Goal: Information Seeking & Learning: Learn about a topic

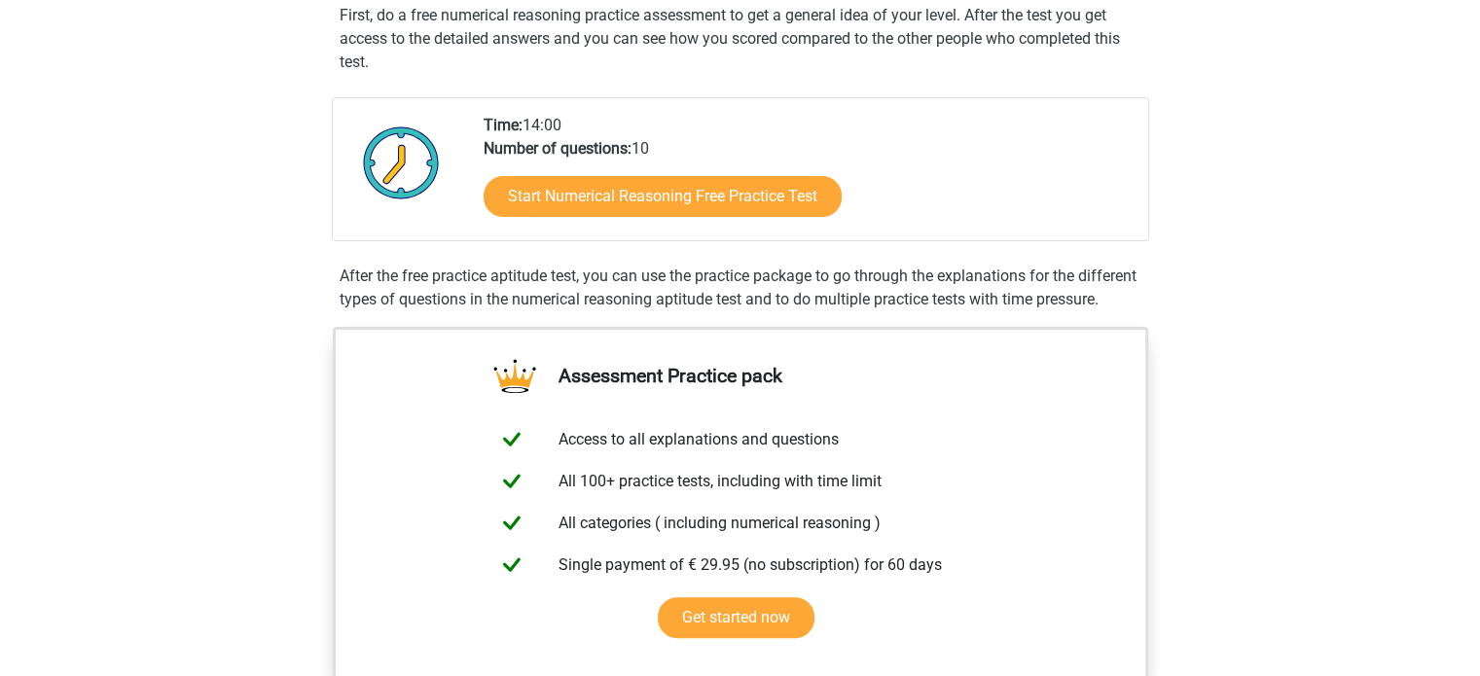
scroll to position [396, 0]
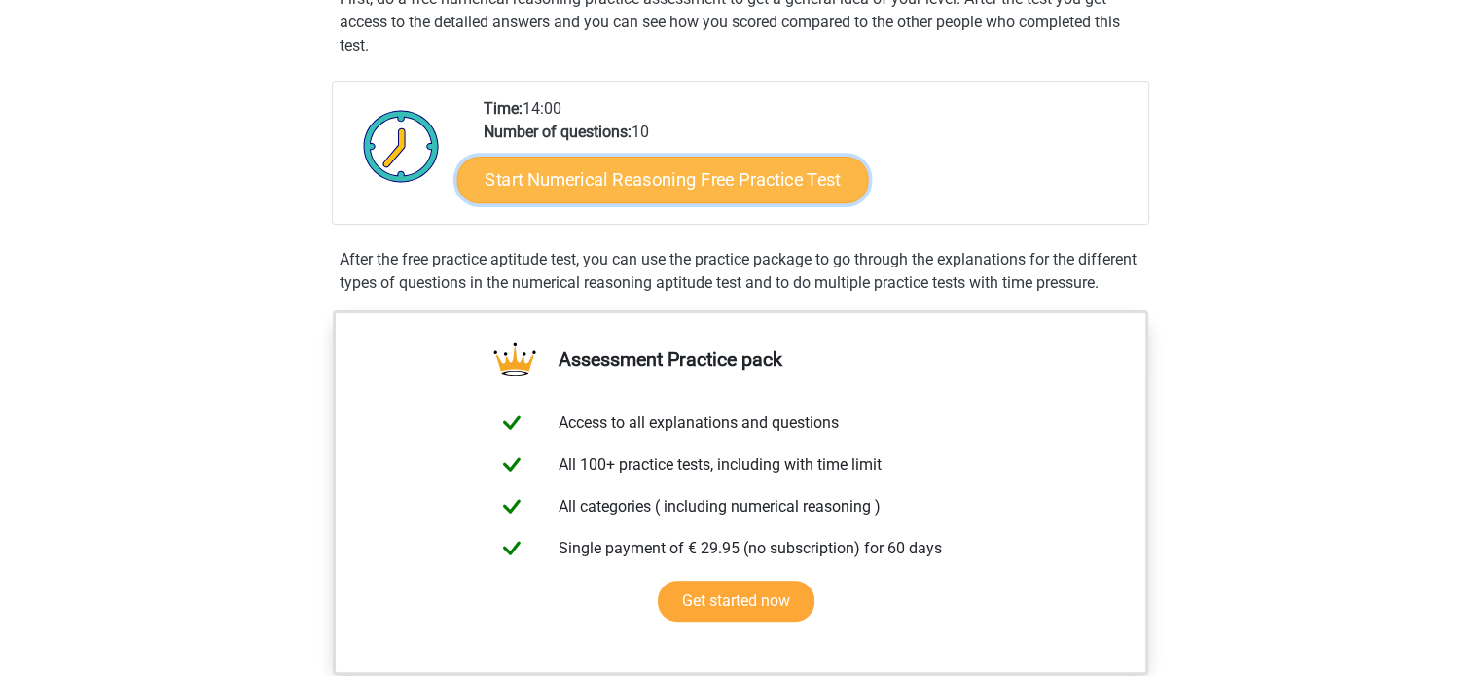
click at [727, 177] on link "Start Numerical Reasoning Free Practice Test" at bounding box center [662, 179] width 412 height 47
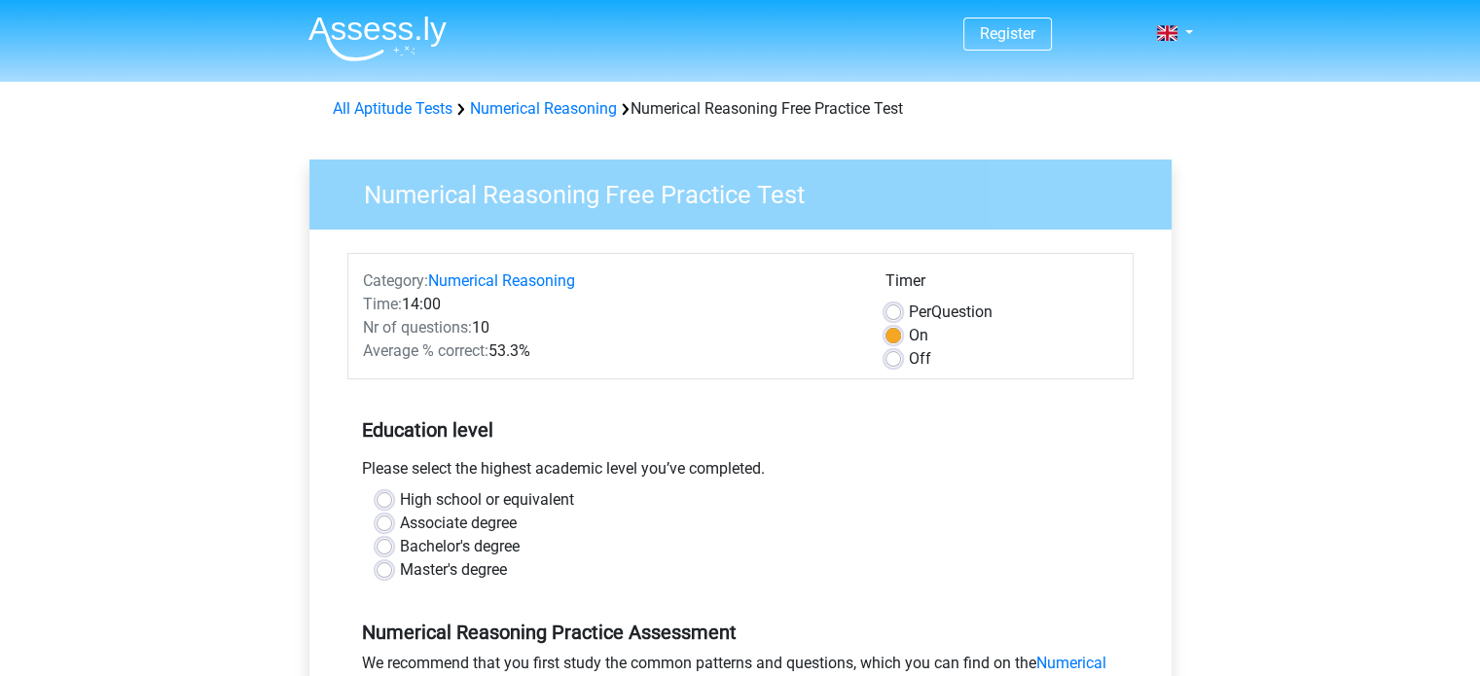
click at [909, 312] on label "Per Question" at bounding box center [951, 312] width 84 height 23
click at [895, 312] on input "Per Question" at bounding box center [894, 310] width 16 height 19
radio input "true"
click at [909, 312] on label "Per Question" at bounding box center [951, 312] width 84 height 23
click at [895, 312] on input "Per Question" at bounding box center [894, 310] width 16 height 19
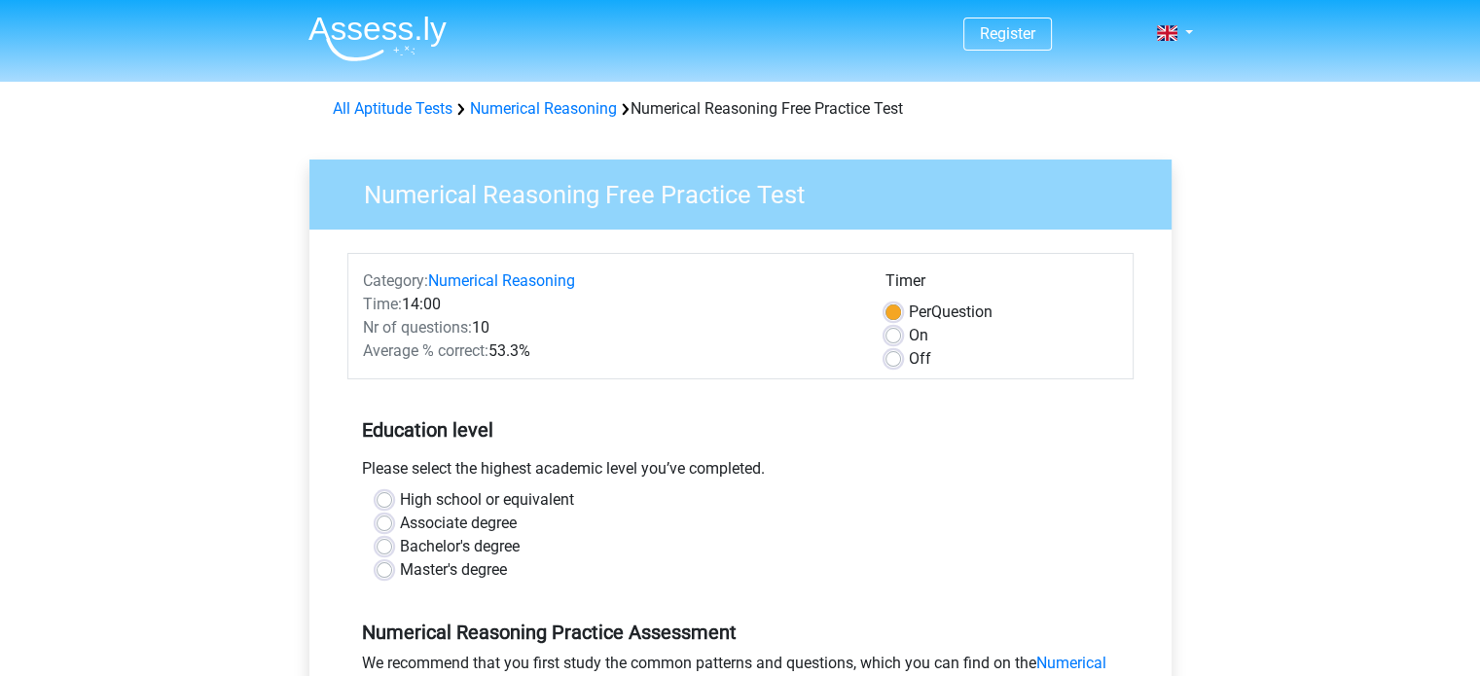
click at [909, 353] on label "Off" at bounding box center [920, 358] width 22 height 23
click at [899, 353] on input "Off" at bounding box center [894, 356] width 16 height 19
radio input "true"
click at [909, 334] on label "On" at bounding box center [918, 335] width 19 height 23
click at [899, 334] on input "On" at bounding box center [894, 333] width 16 height 19
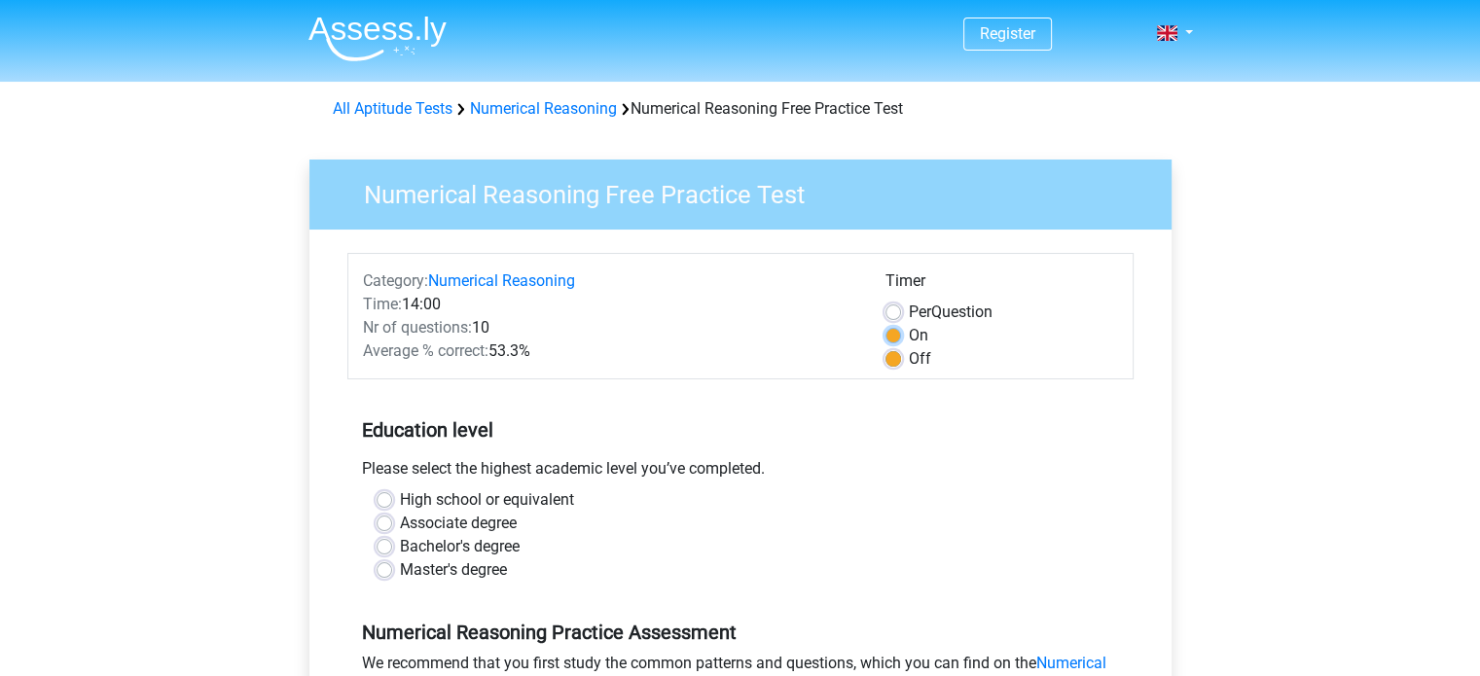
radio input "true"
click at [909, 361] on label "Off" at bounding box center [920, 358] width 22 height 23
click at [895, 361] on input "Off" at bounding box center [894, 356] width 16 height 19
radio input "true"
click at [909, 338] on label "On" at bounding box center [918, 335] width 19 height 23
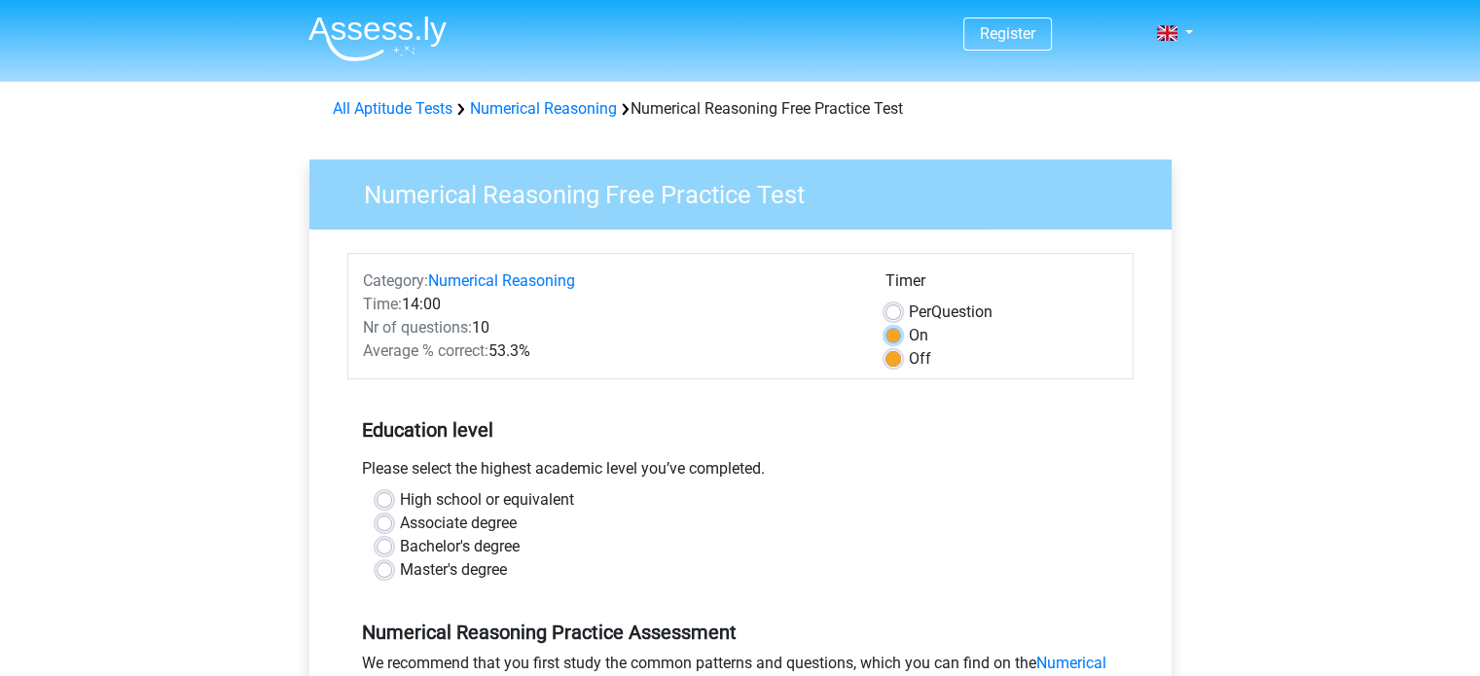
click at [887, 338] on input "On" at bounding box center [894, 333] width 16 height 19
radio input "true"
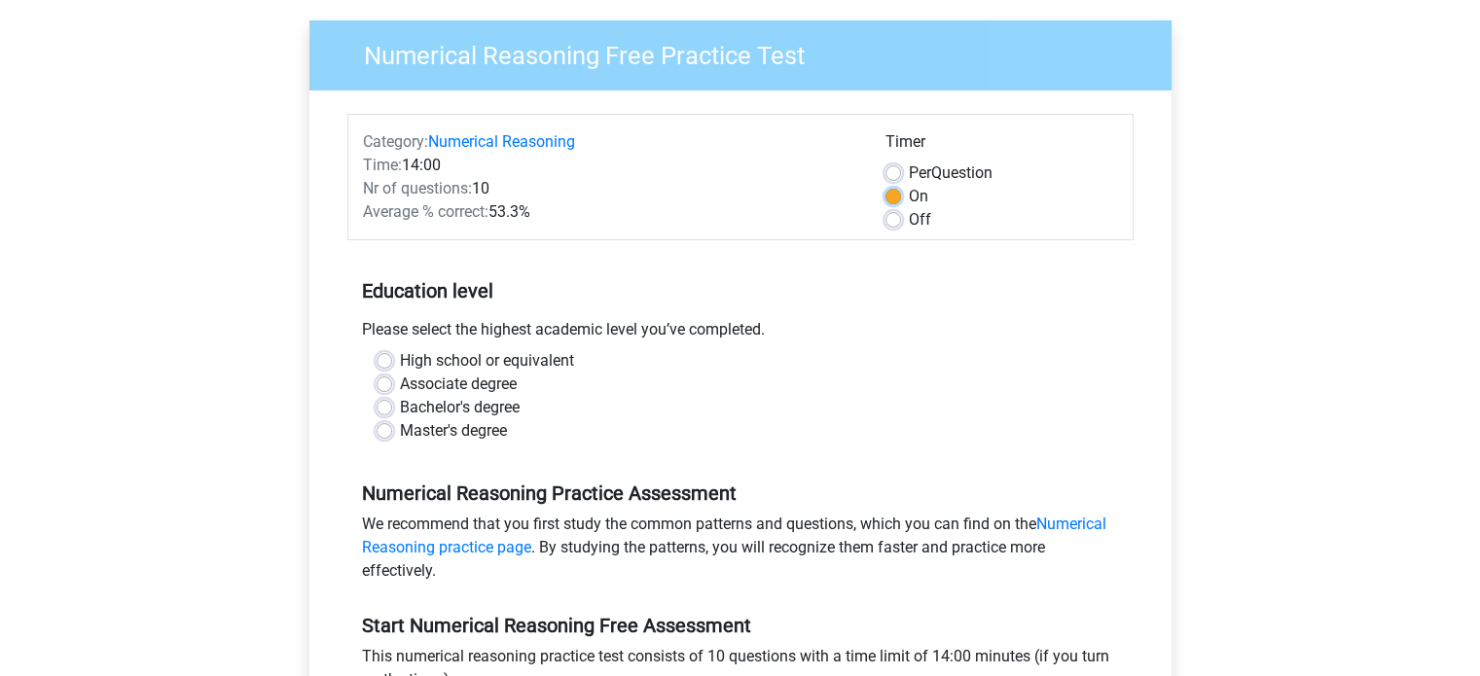
scroll to position [140, 0]
click at [400, 357] on label "High school or equivalent" at bounding box center [487, 359] width 174 height 23
click at [383, 357] on input "High school or equivalent" at bounding box center [385, 357] width 16 height 19
radio input "true"
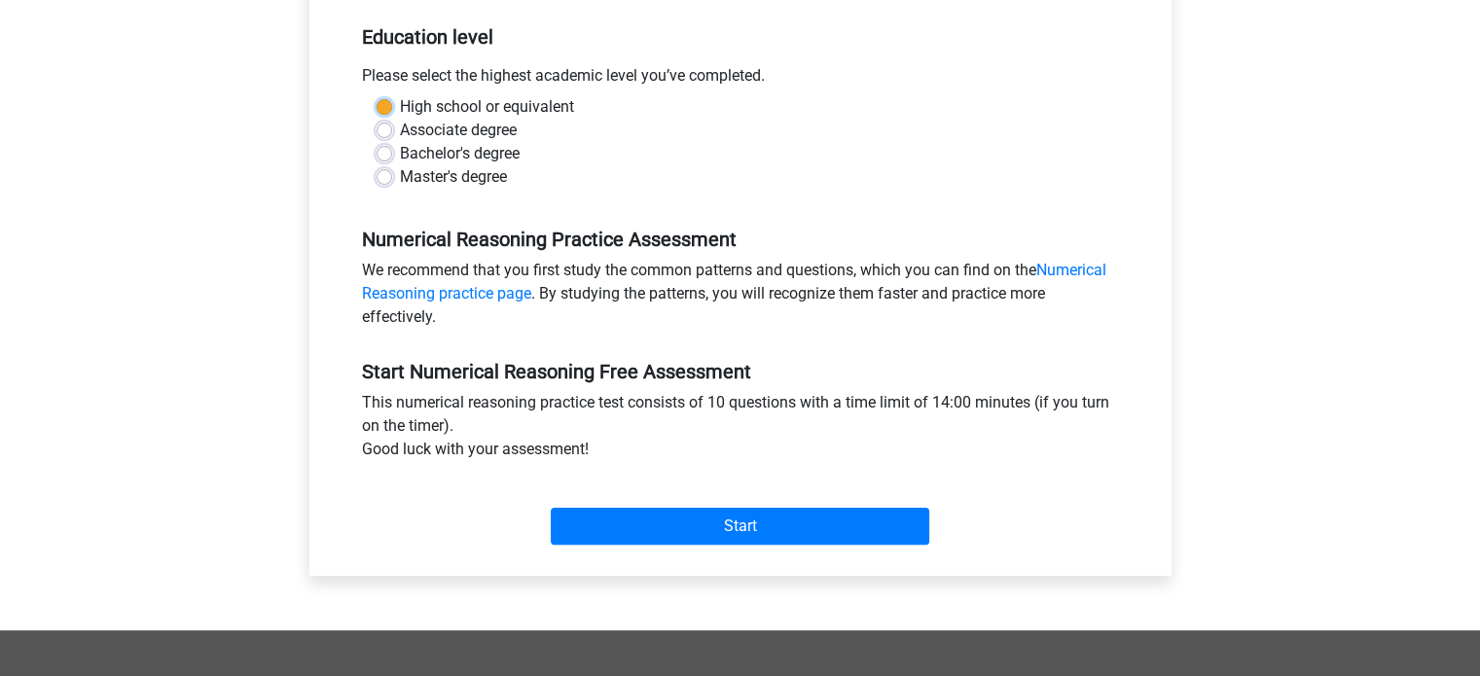
scroll to position [393, 0]
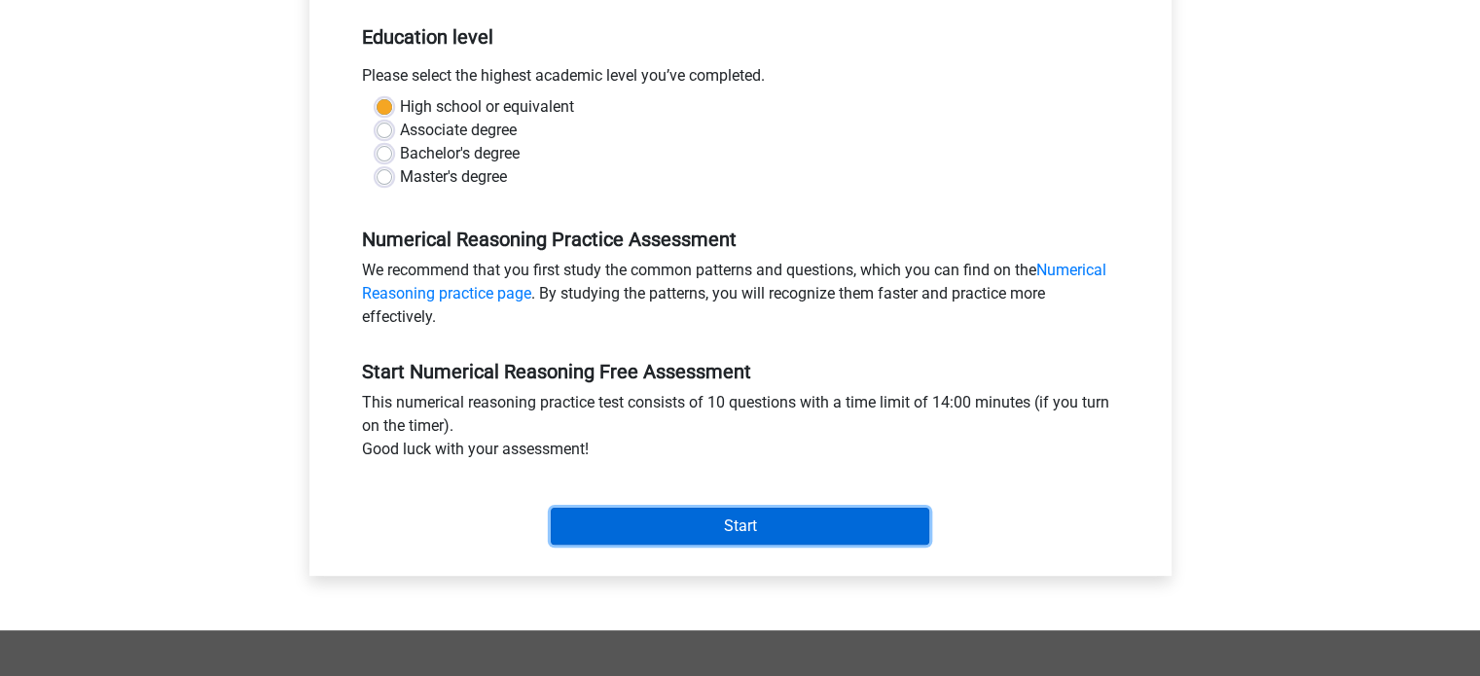
click at [755, 529] on input "Start" at bounding box center [740, 526] width 379 height 37
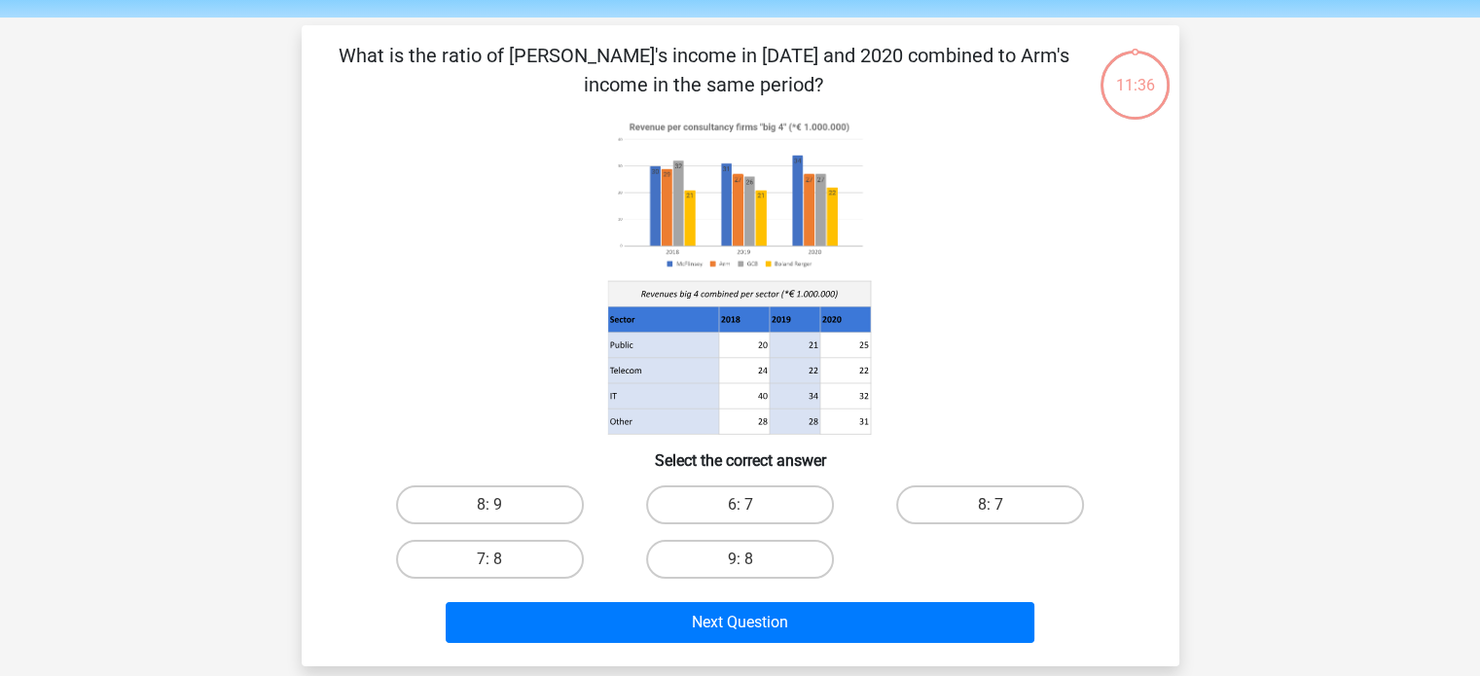
scroll to position [62, 0]
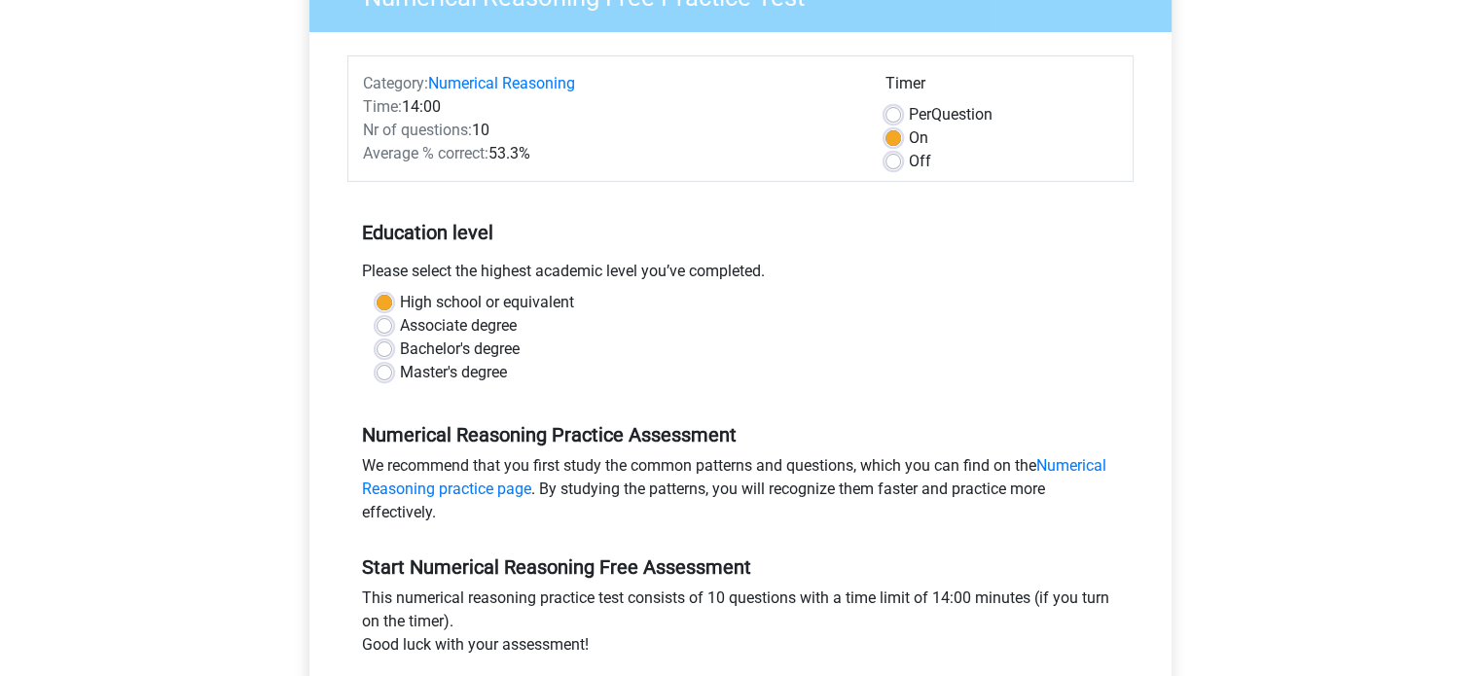
scroll to position [196, 0]
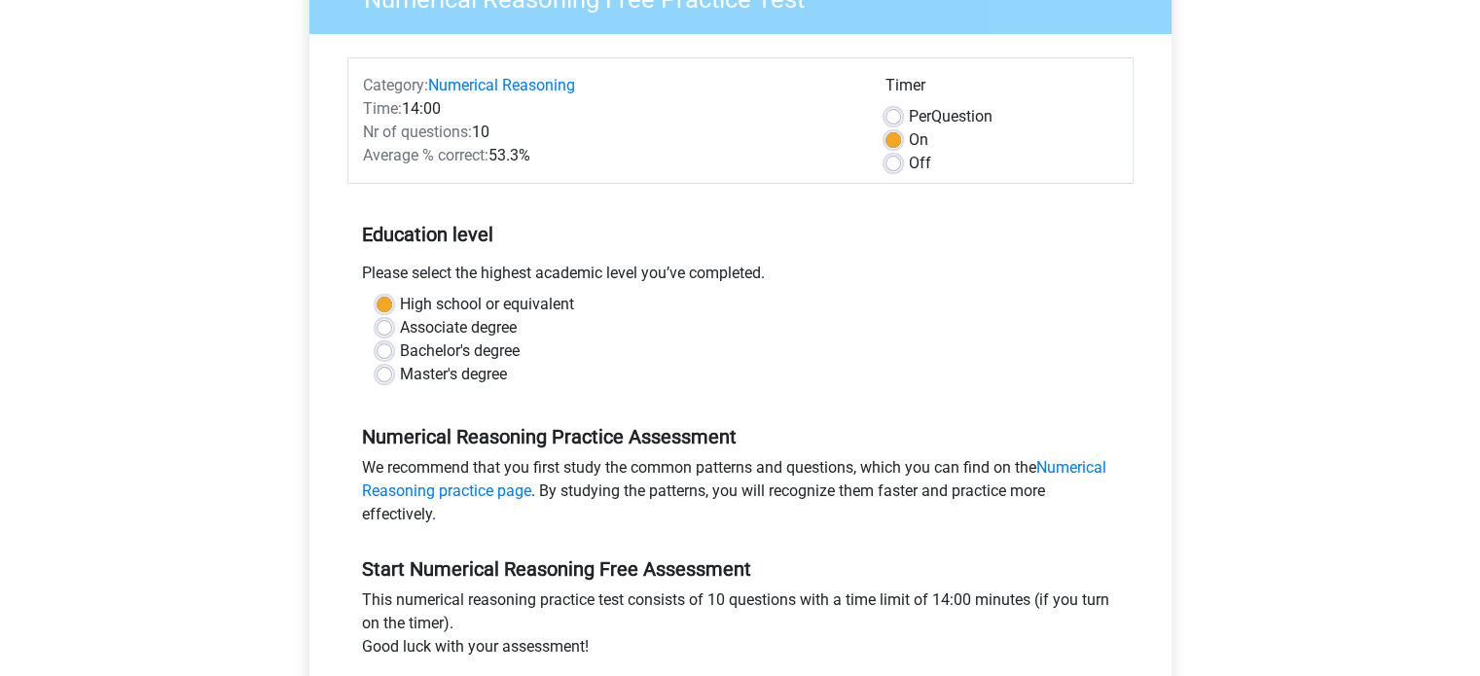
click at [909, 160] on label "Off" at bounding box center [920, 163] width 22 height 23
click at [892, 160] on input "Off" at bounding box center [894, 161] width 16 height 19
radio input "true"
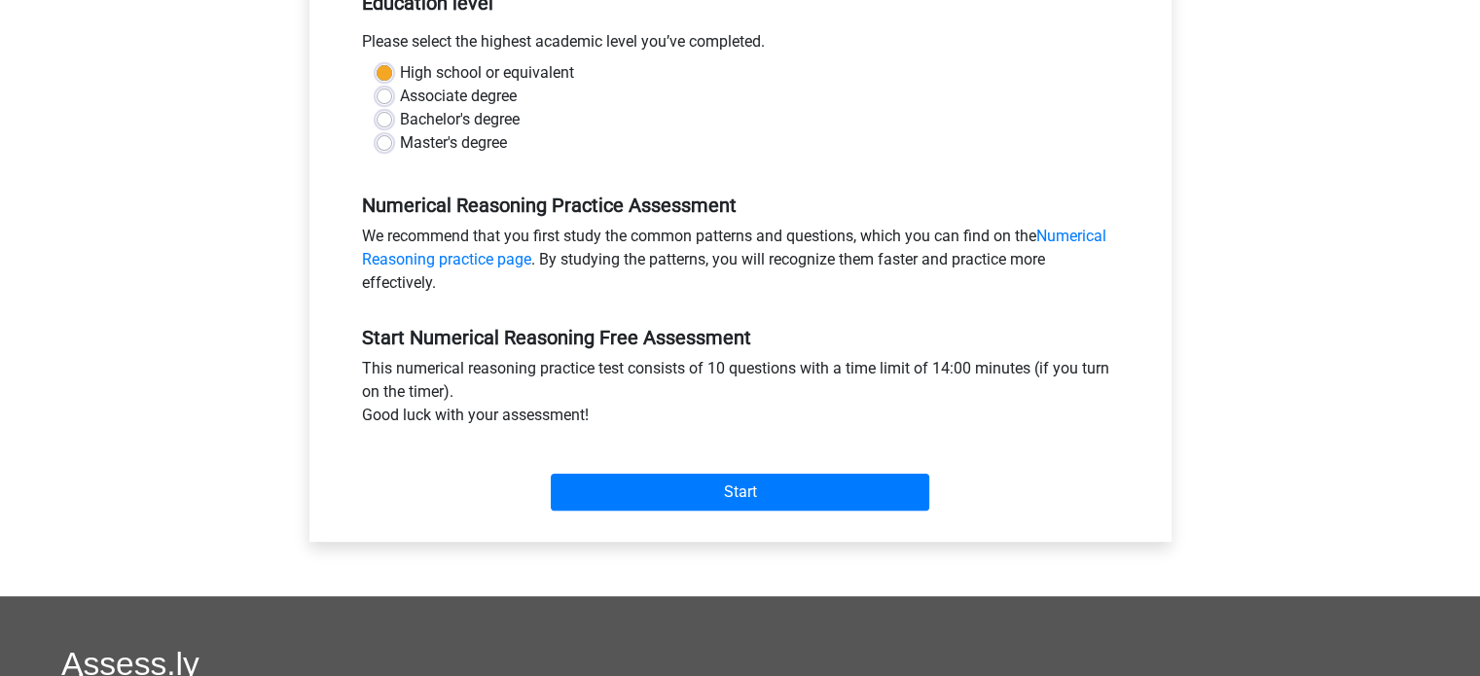
scroll to position [428, 0]
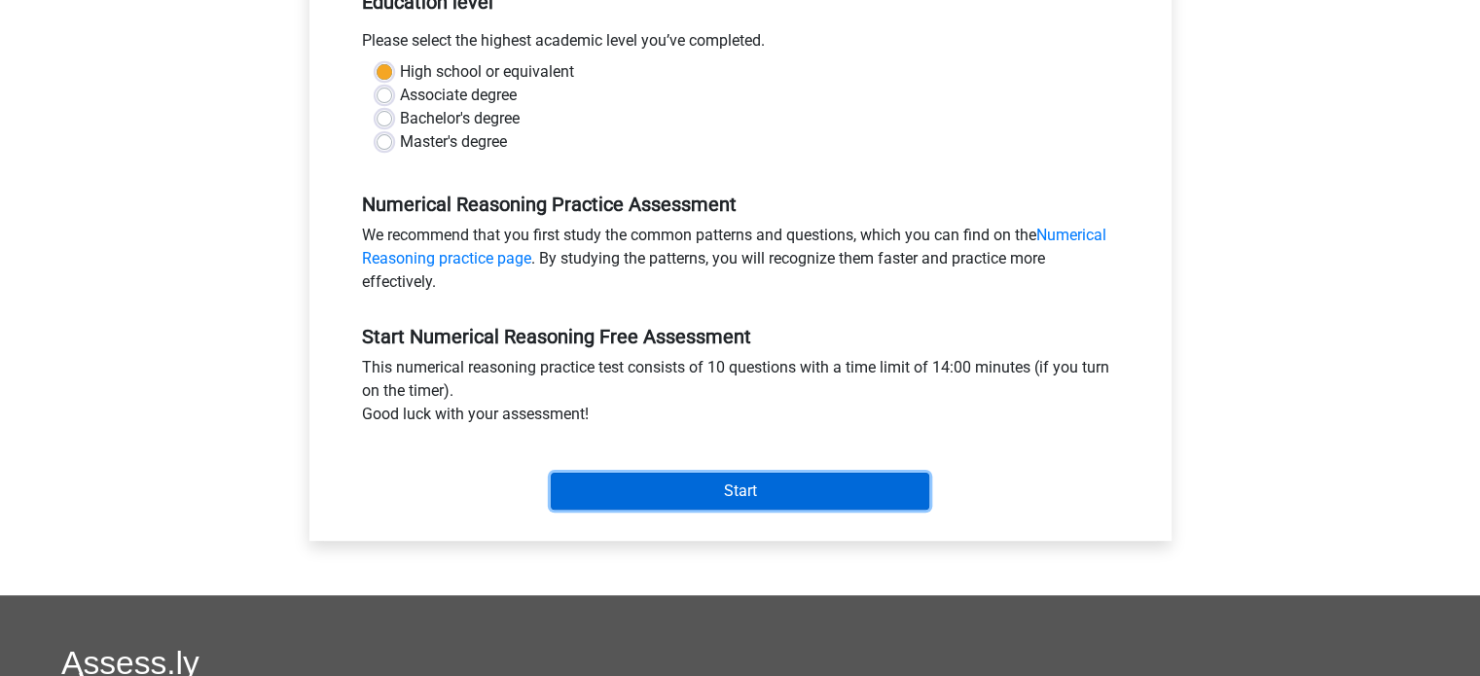
click at [763, 501] on input "Start" at bounding box center [740, 491] width 379 height 37
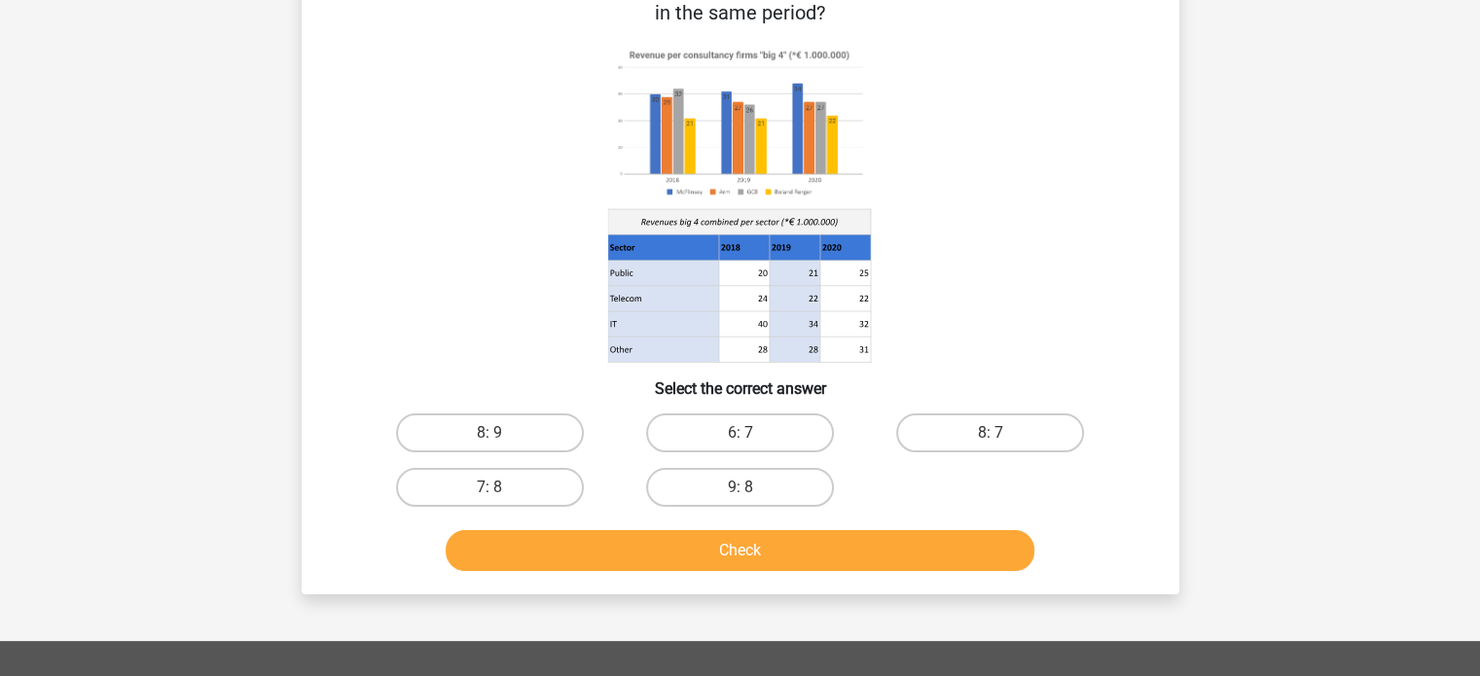
scroll to position [136, 0]
click at [788, 421] on label "6: 7" at bounding box center [740, 433] width 188 height 39
click at [752, 433] on input "6: 7" at bounding box center [746, 439] width 13 height 13
radio input "true"
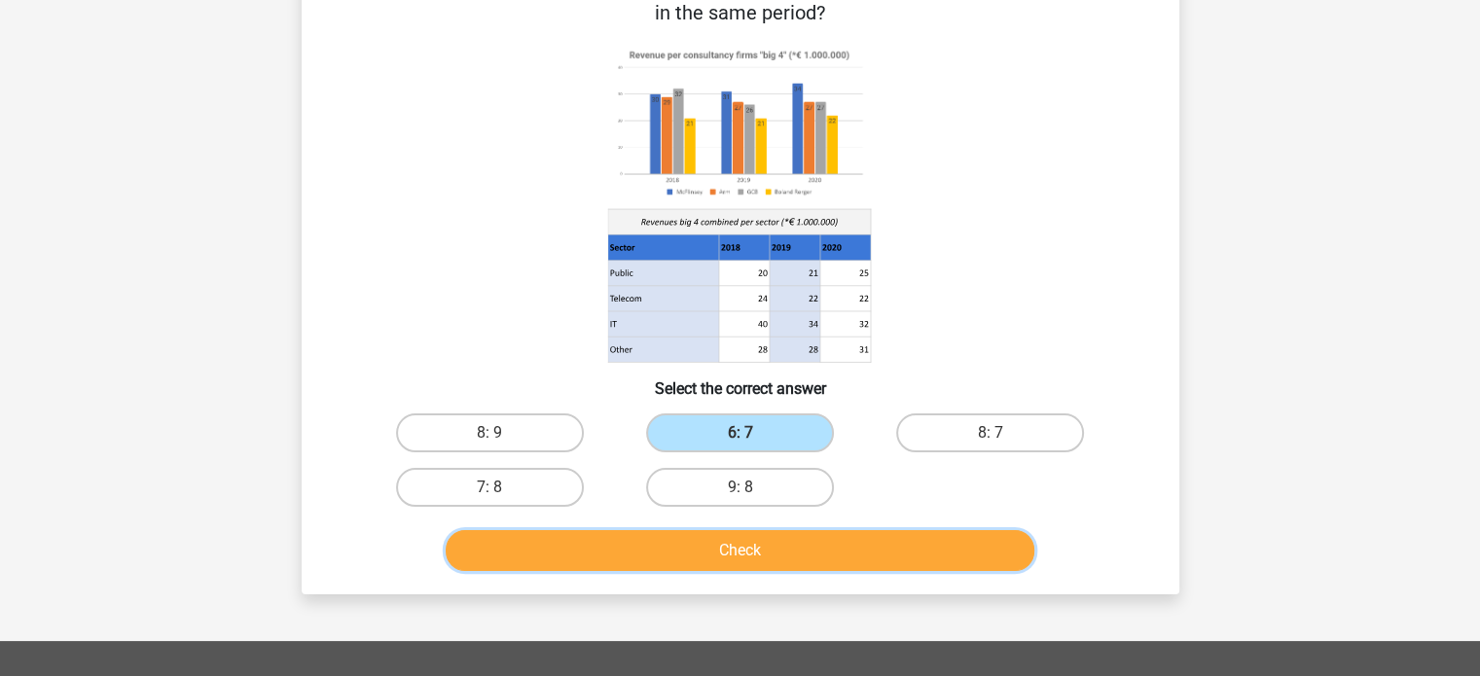
click at [808, 558] on button "Check" at bounding box center [740, 550] width 589 height 41
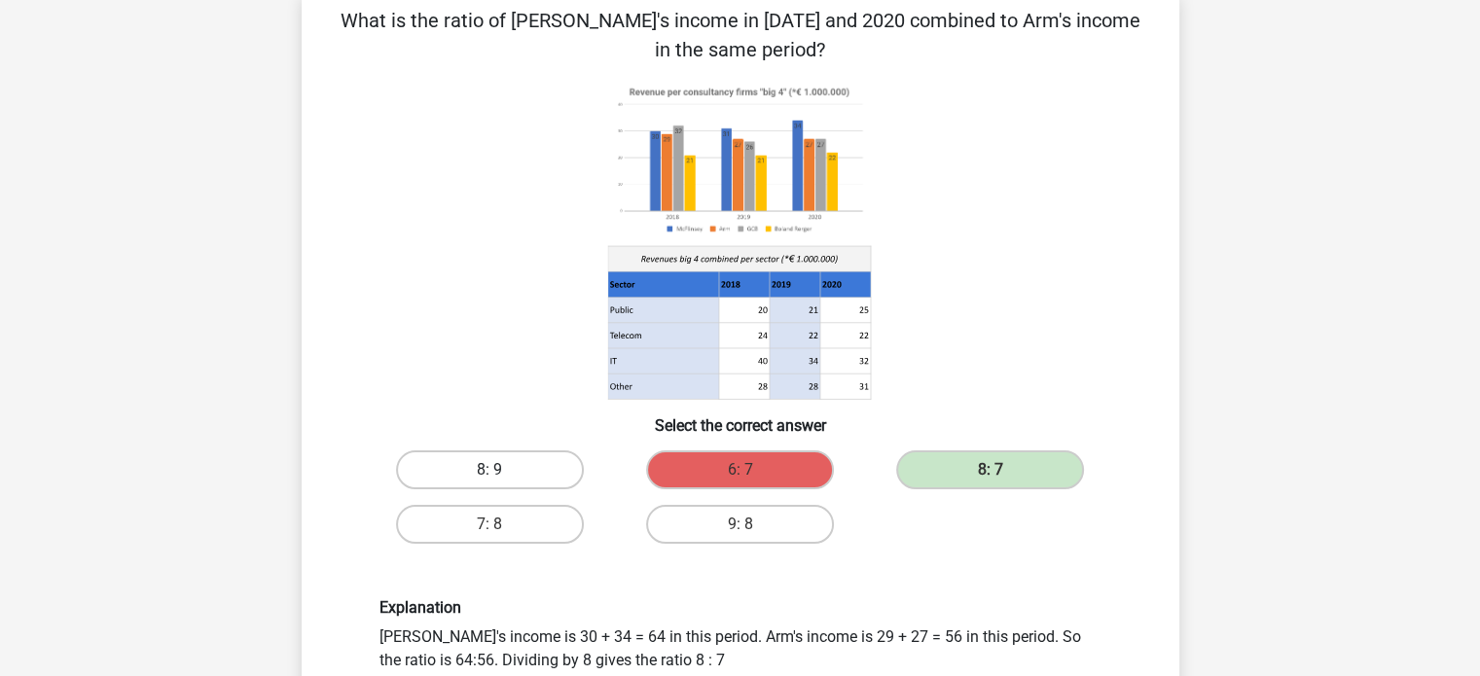
scroll to position [100, 0]
click at [531, 336] on icon at bounding box center [740, 239] width 784 height 321
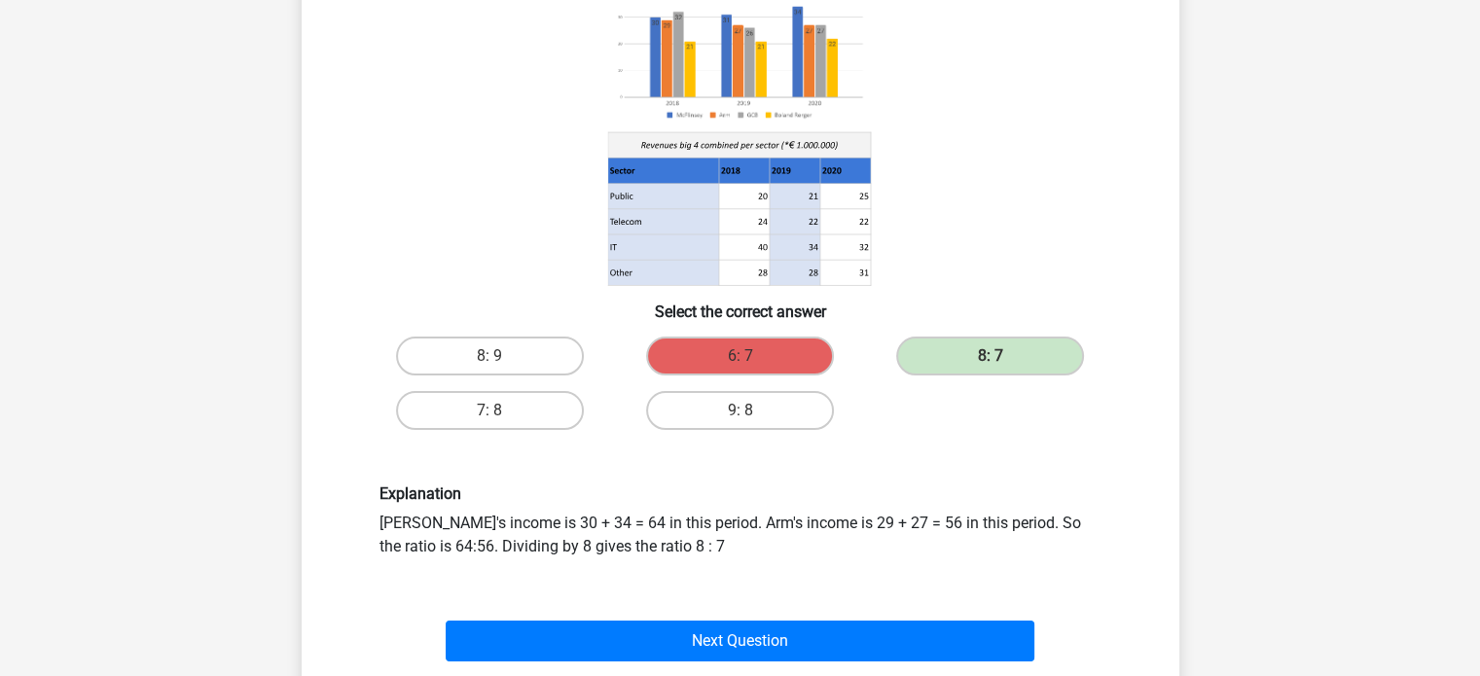
scroll to position [302, 0]
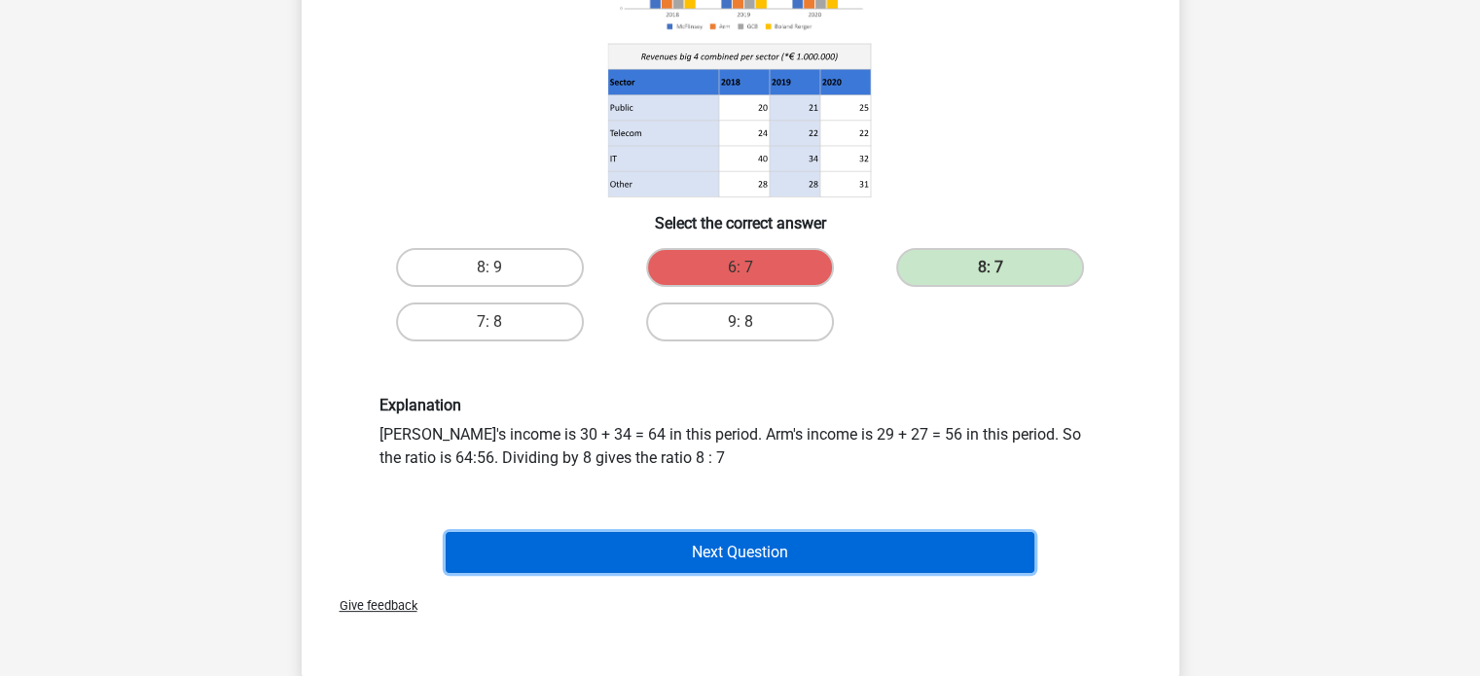
click at [775, 565] on button "Next Question" at bounding box center [740, 552] width 589 height 41
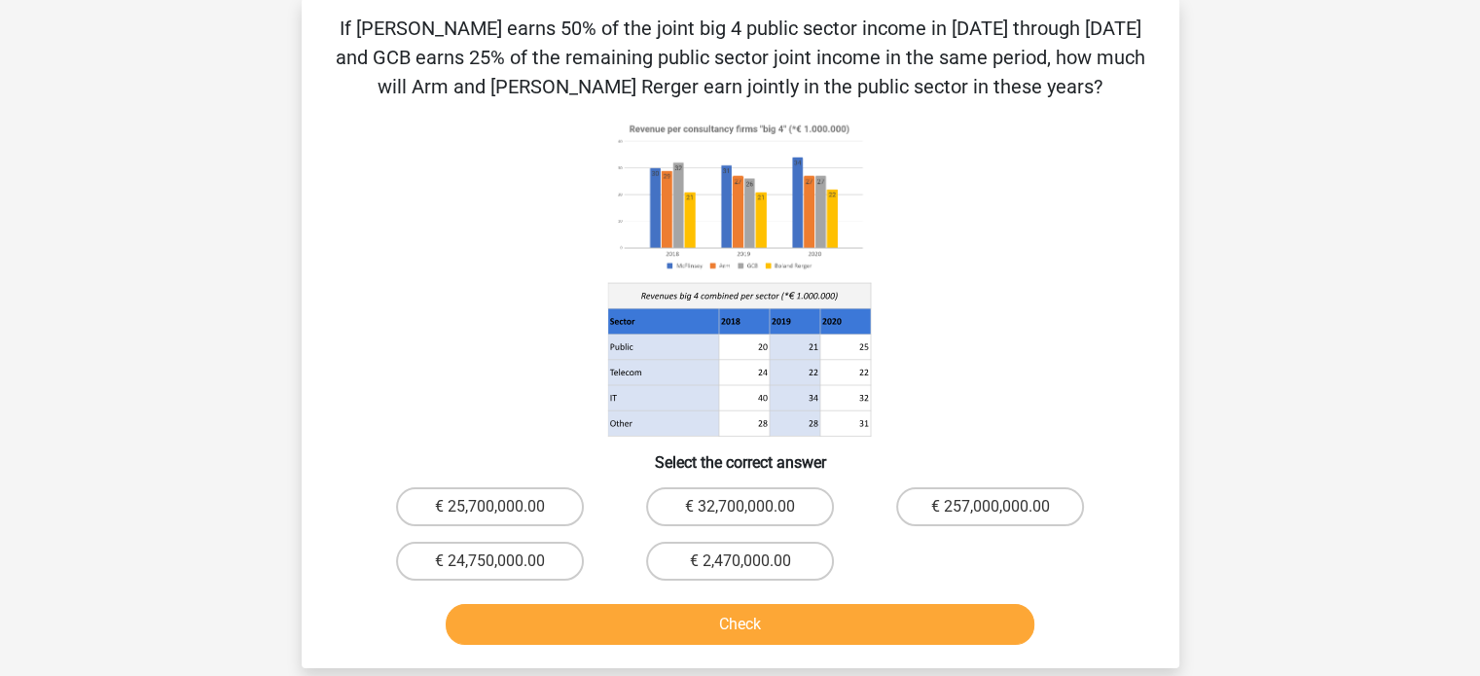
scroll to position [90, 0]
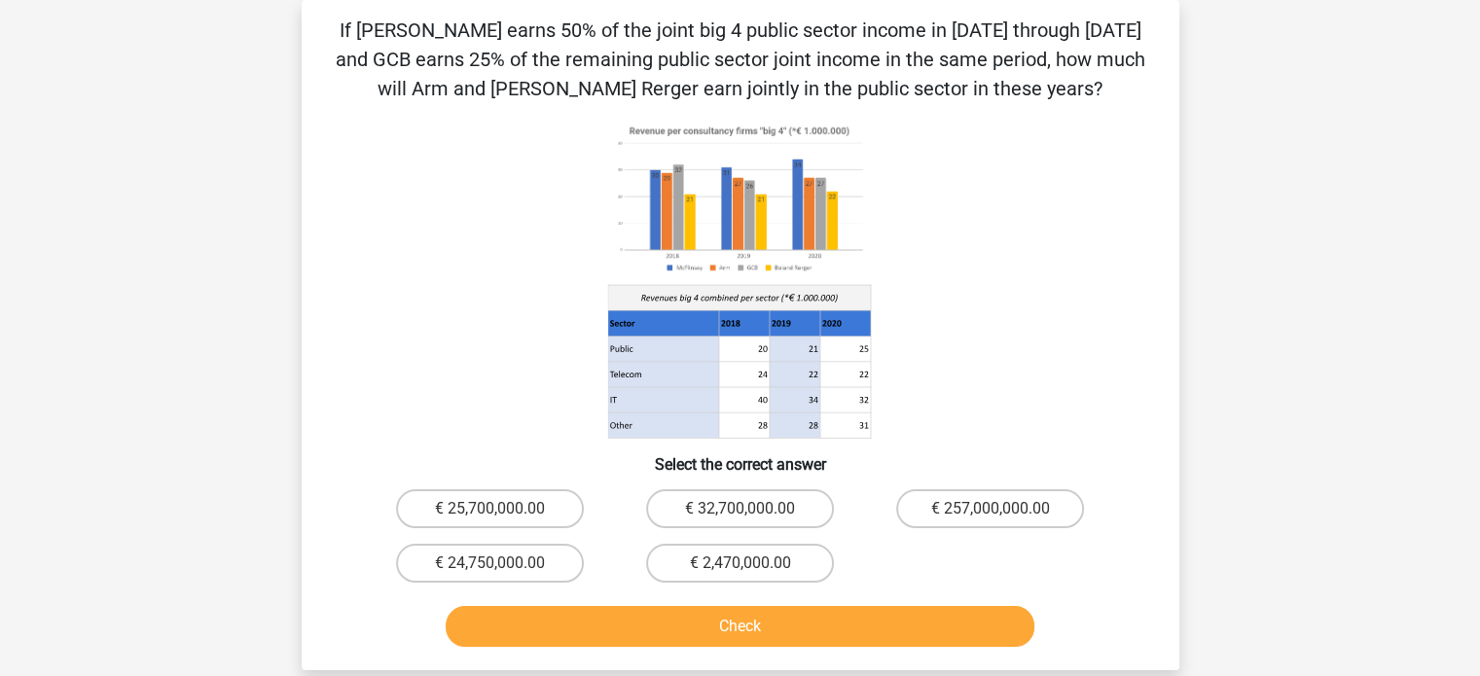
click at [873, 344] on icon at bounding box center [740, 279] width 784 height 321
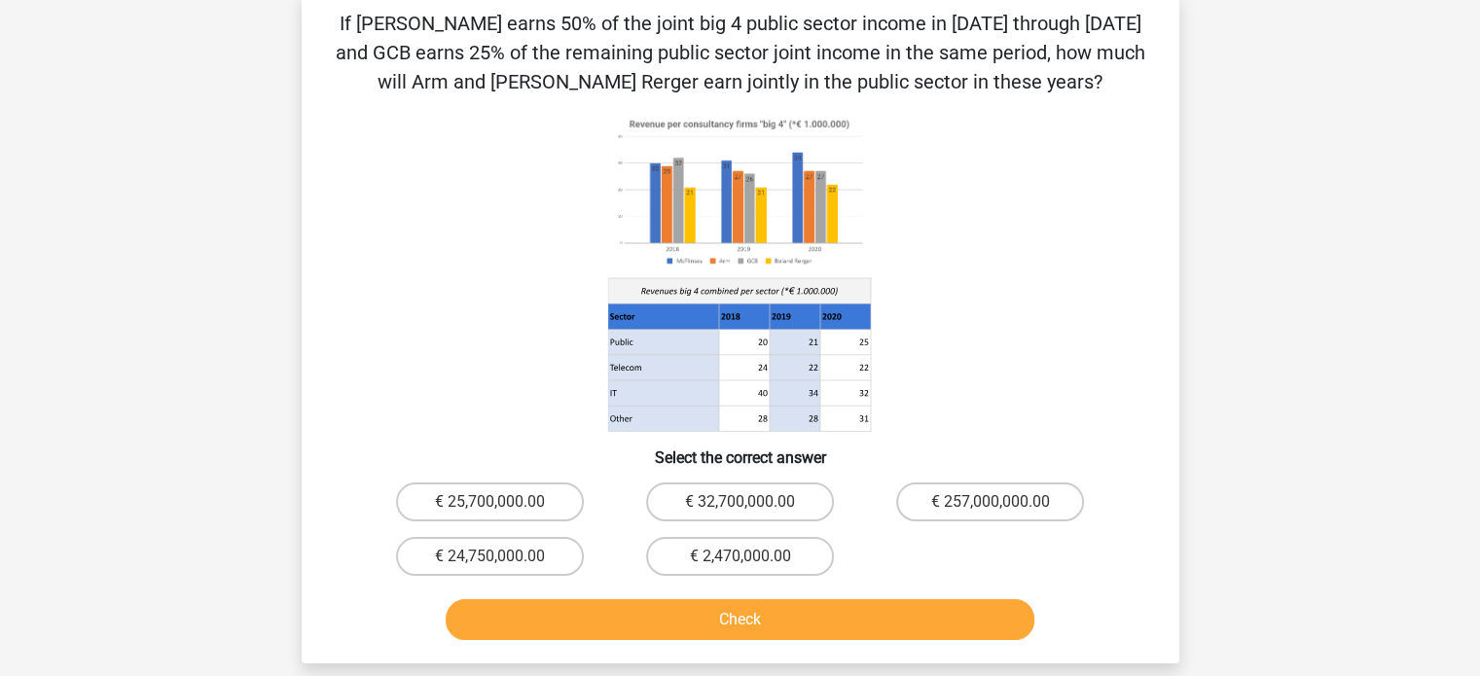
scroll to position [97, 0]
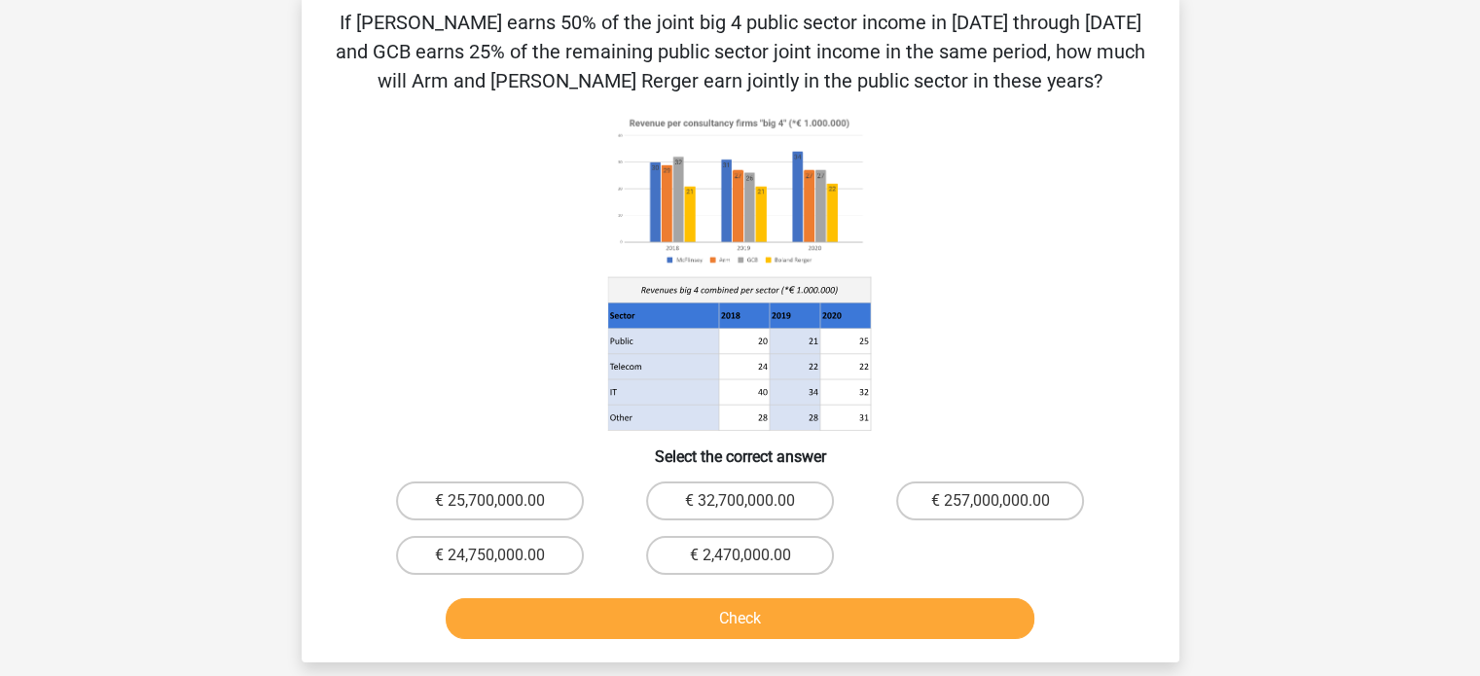
click at [498, 566] on input "€ 24,750,000.00" at bounding box center [495, 562] width 13 height 13
radio input "true"
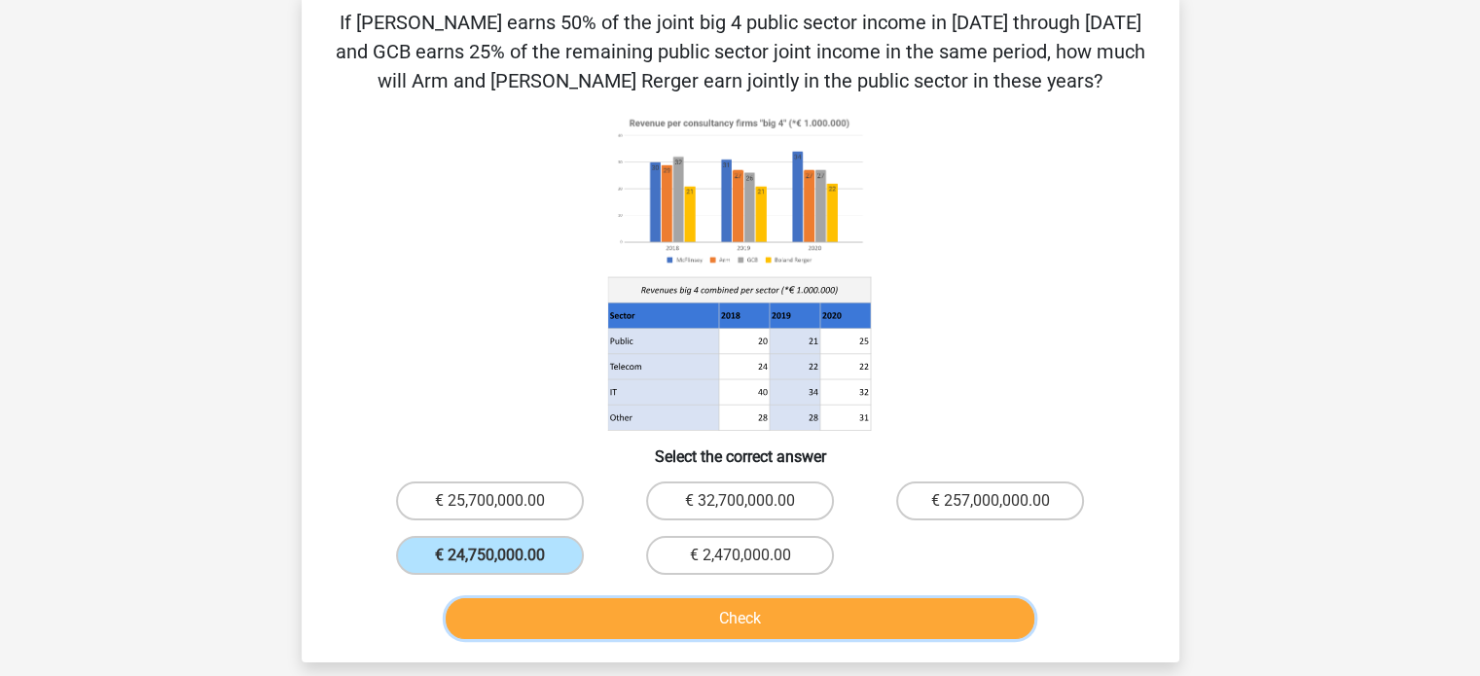
click at [630, 606] on button "Check" at bounding box center [740, 618] width 589 height 41
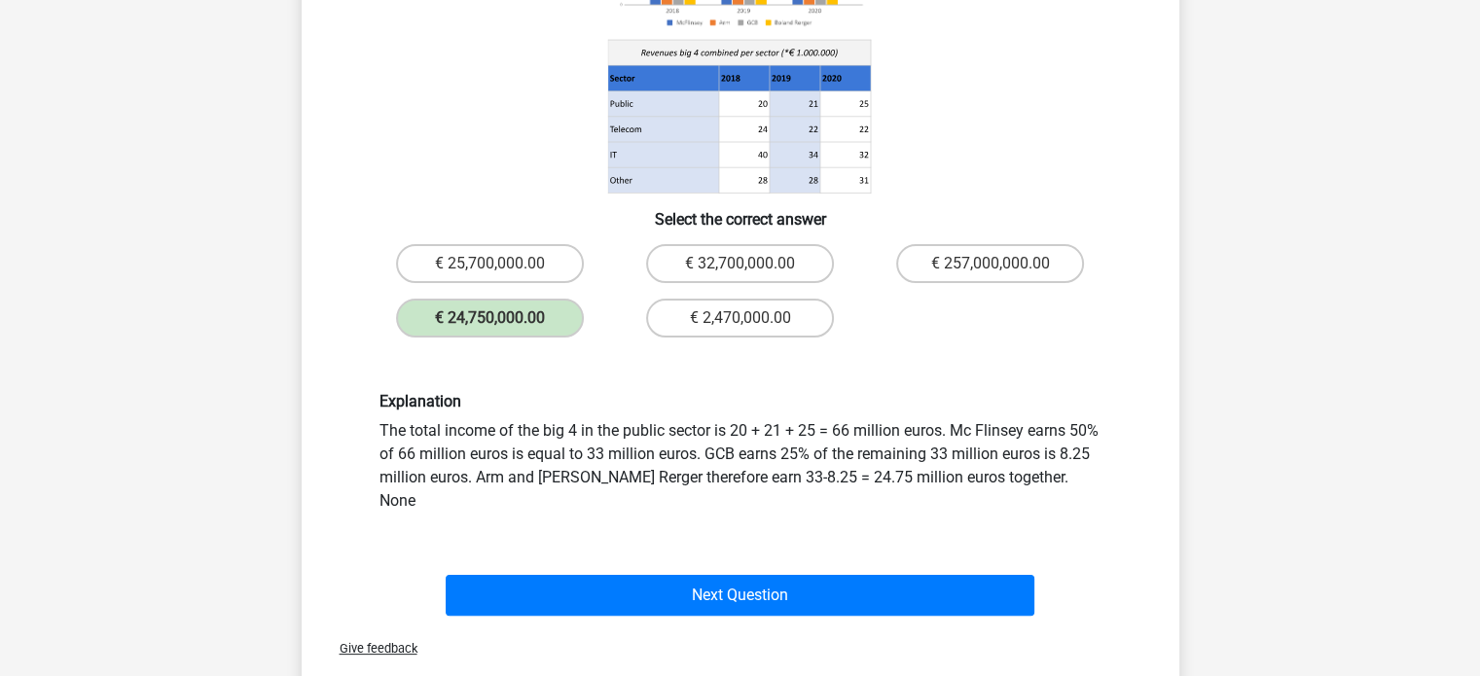
scroll to position [382, 0]
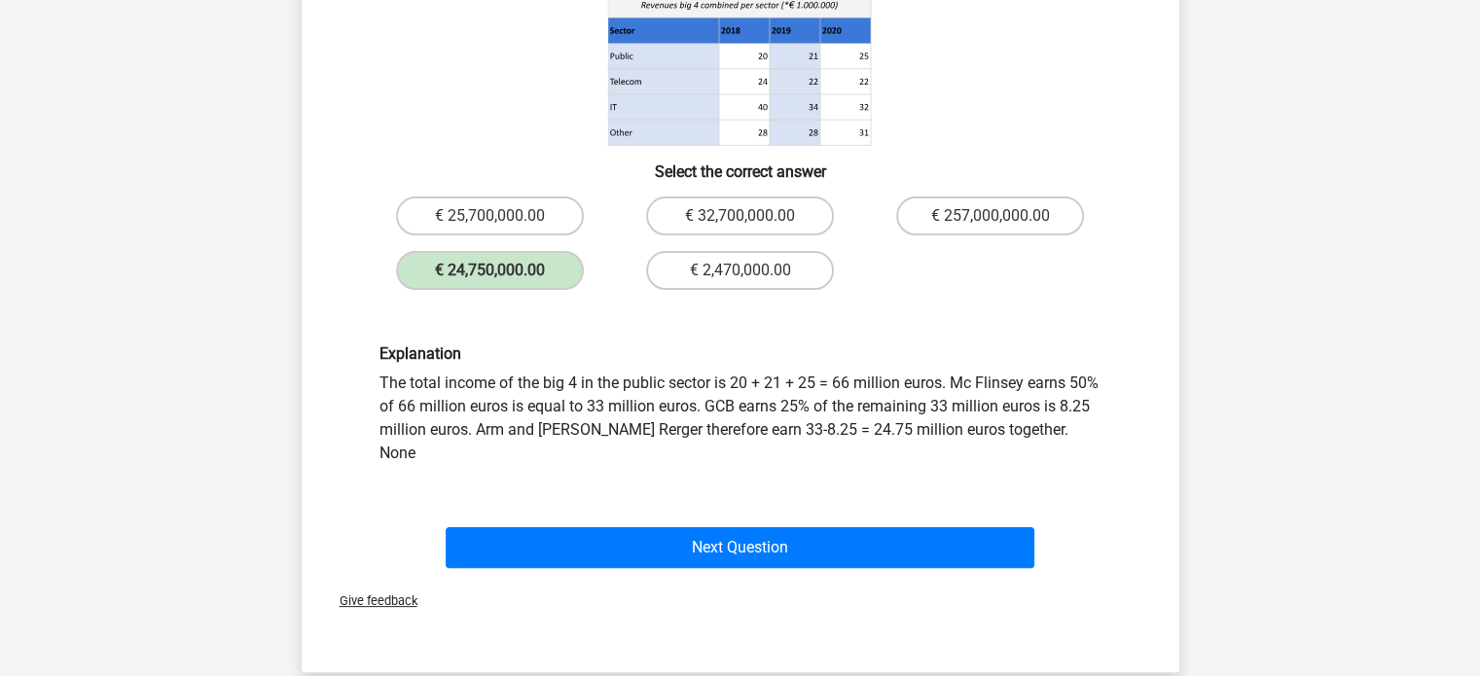
click at [1068, 421] on div "Explanation The total income of the big 4 in the public sector is 20 + 21 + 25 …" at bounding box center [740, 404] width 751 height 120
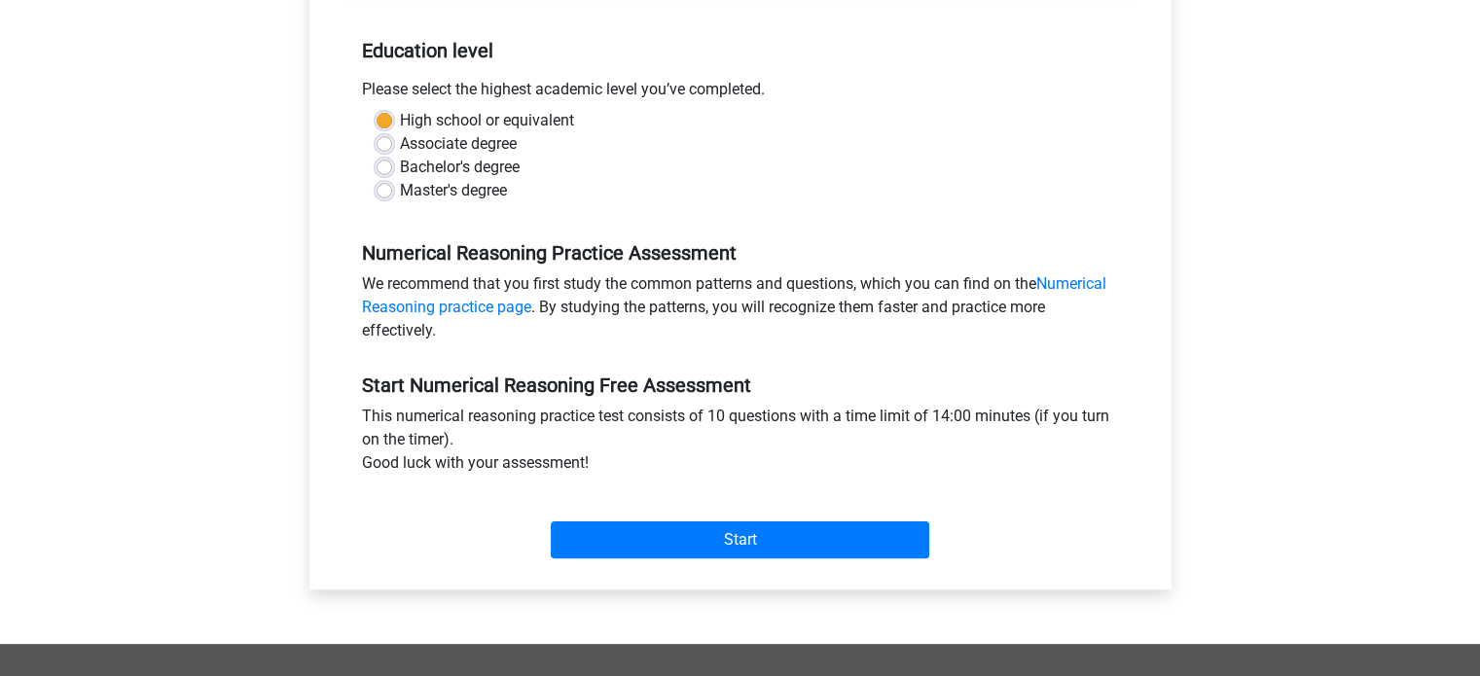
scroll to position [380, 0]
